Goal: Check status: Check status

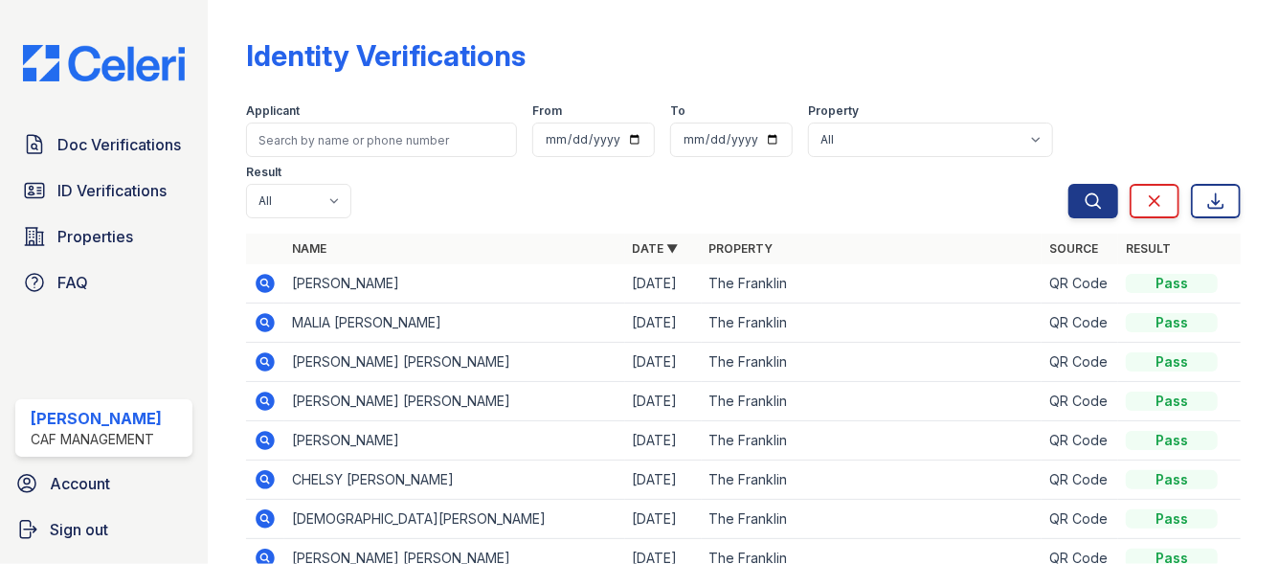
scroll to position [186, 0]
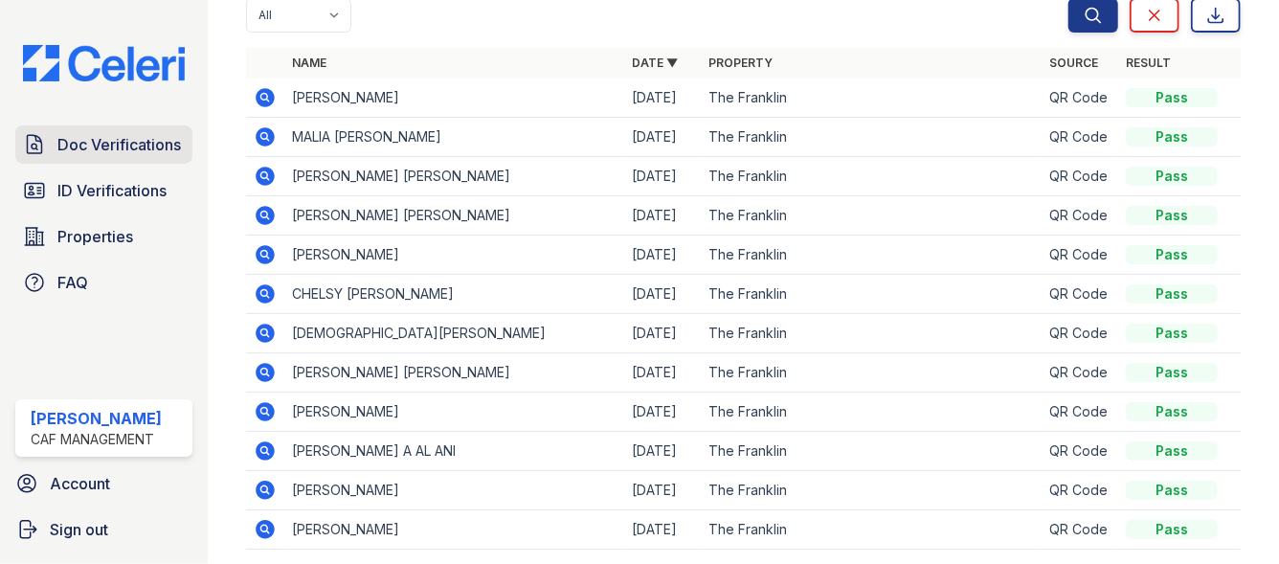
click at [129, 162] on link "Doc Verifications" at bounding box center [103, 144] width 177 height 38
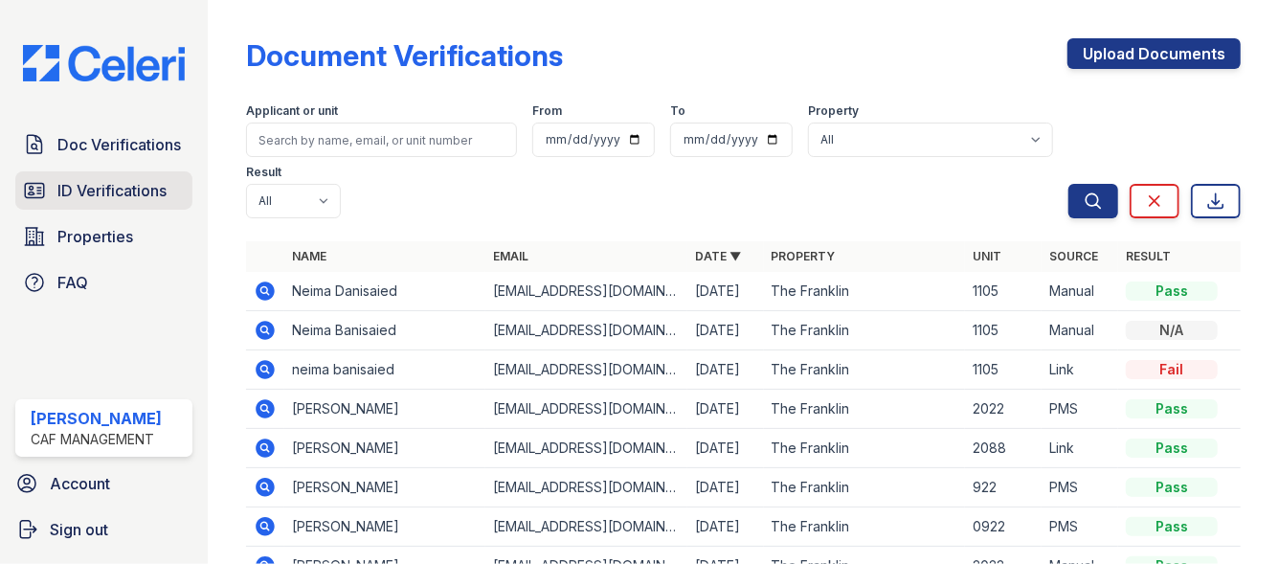
click at [121, 186] on span "ID Verifications" at bounding box center [111, 190] width 109 height 23
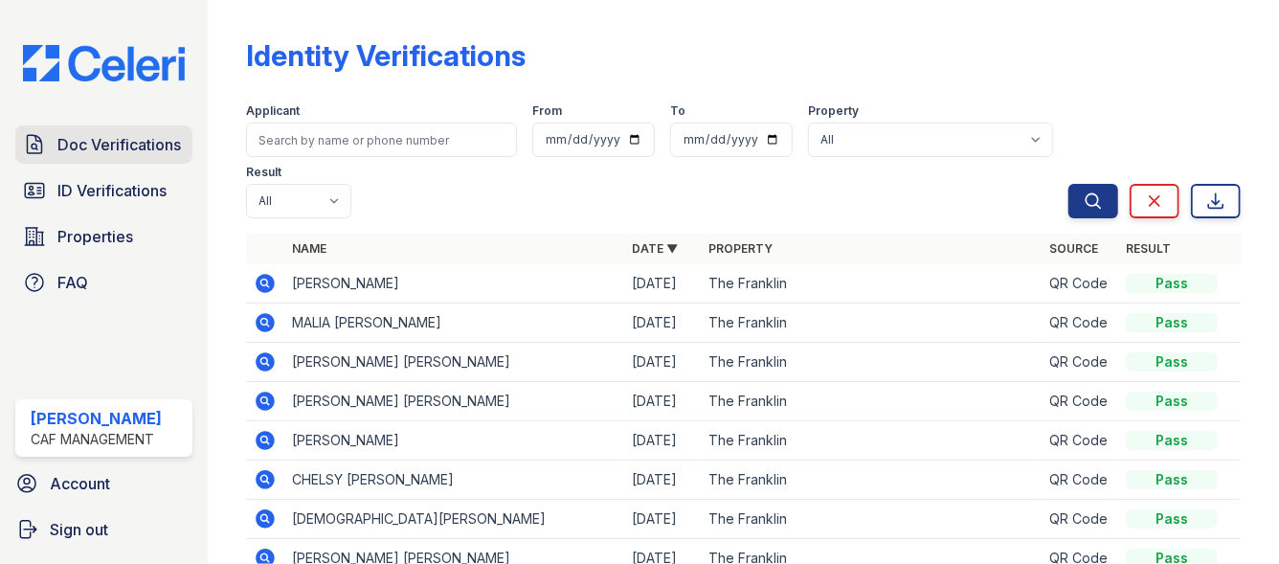
click at [93, 158] on link "Doc Verifications" at bounding box center [103, 144] width 177 height 38
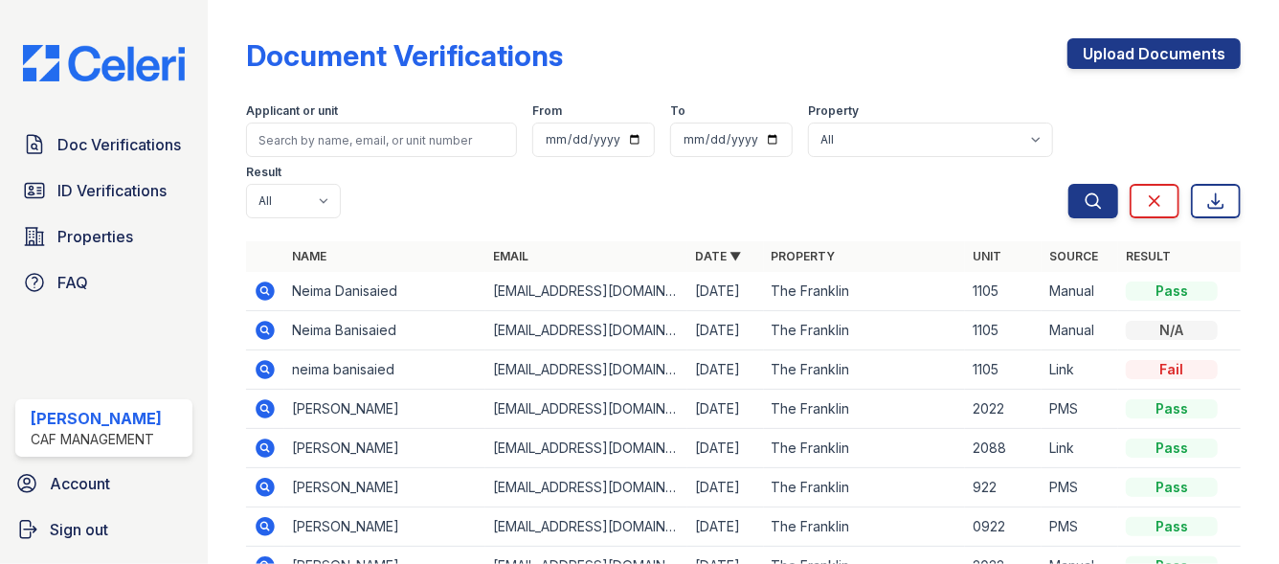
click at [269, 291] on icon at bounding box center [265, 290] width 19 height 19
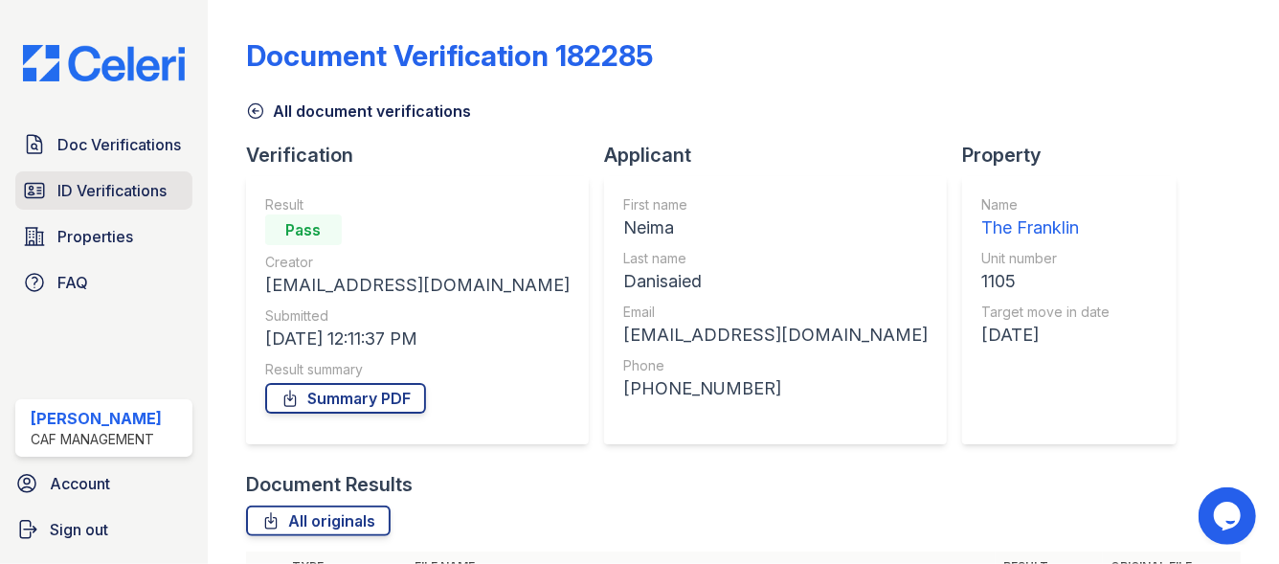
click at [117, 201] on span "ID Verifications" at bounding box center [111, 190] width 109 height 23
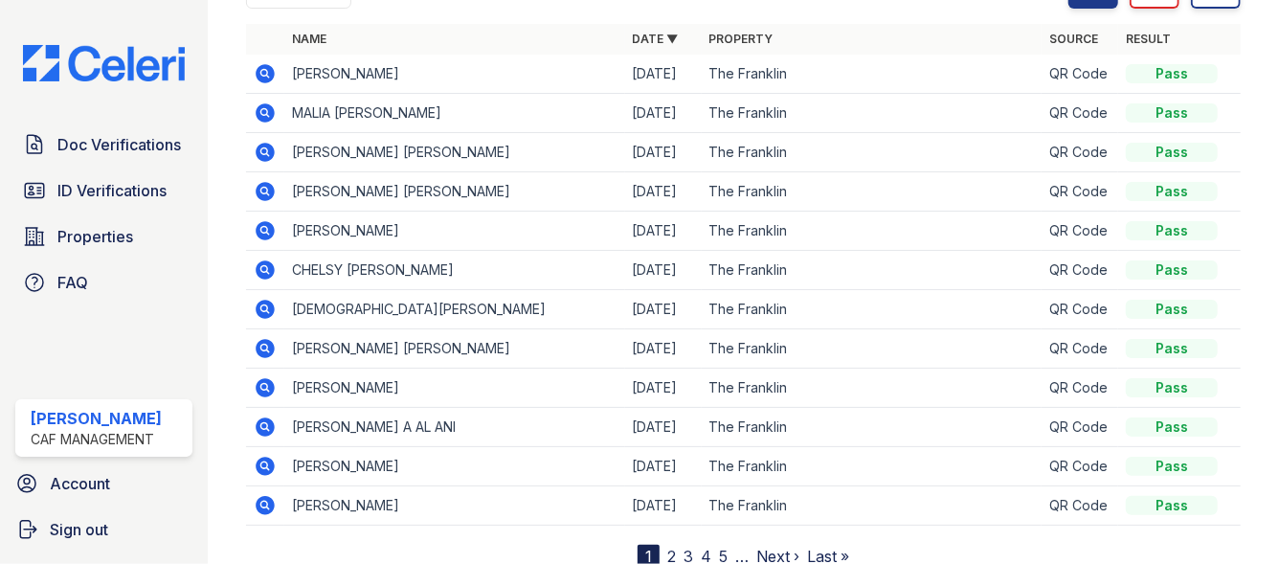
scroll to position [210, 0]
click at [269, 504] on icon at bounding box center [265, 505] width 19 height 19
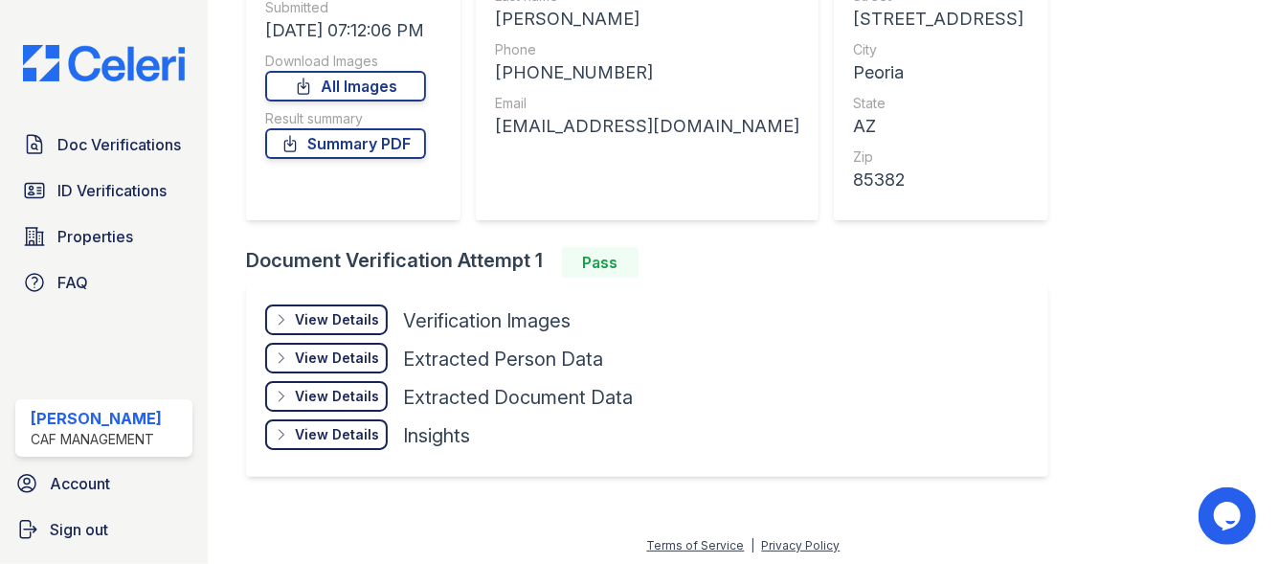
scroll to position [261, 0]
click at [339, 140] on link "Summary PDF" at bounding box center [345, 144] width 161 height 31
